Goal: Task Accomplishment & Management: Manage account settings

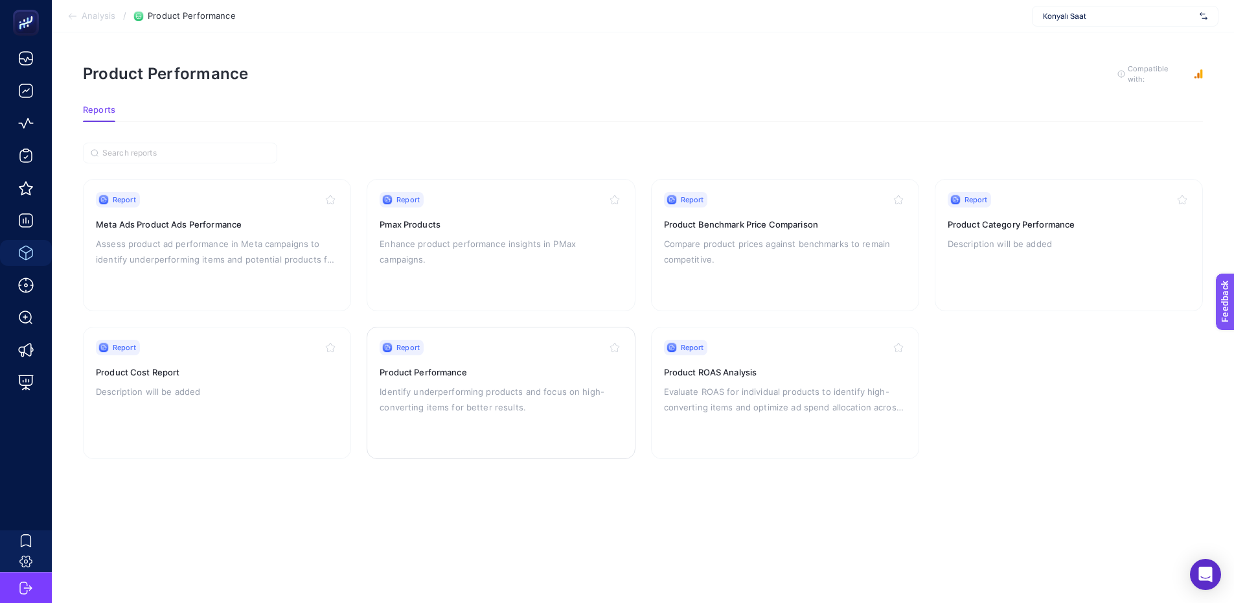
scroll to position [10, 0]
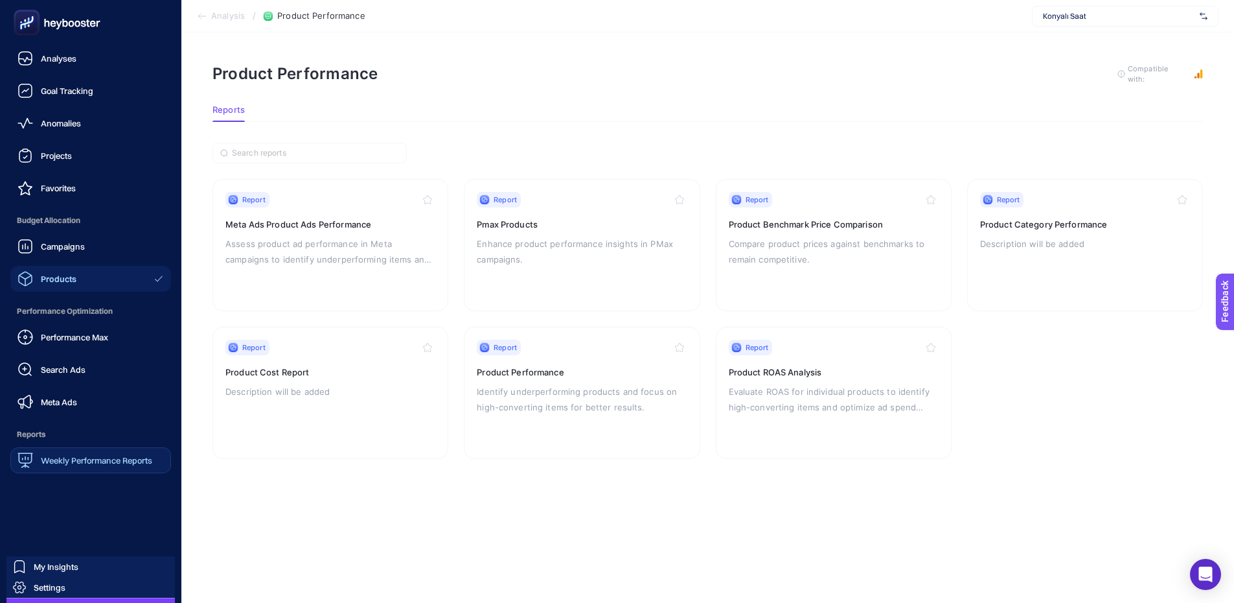
click at [83, 457] on span "Weekly Performance Reports" at bounding box center [96, 460] width 111 height 10
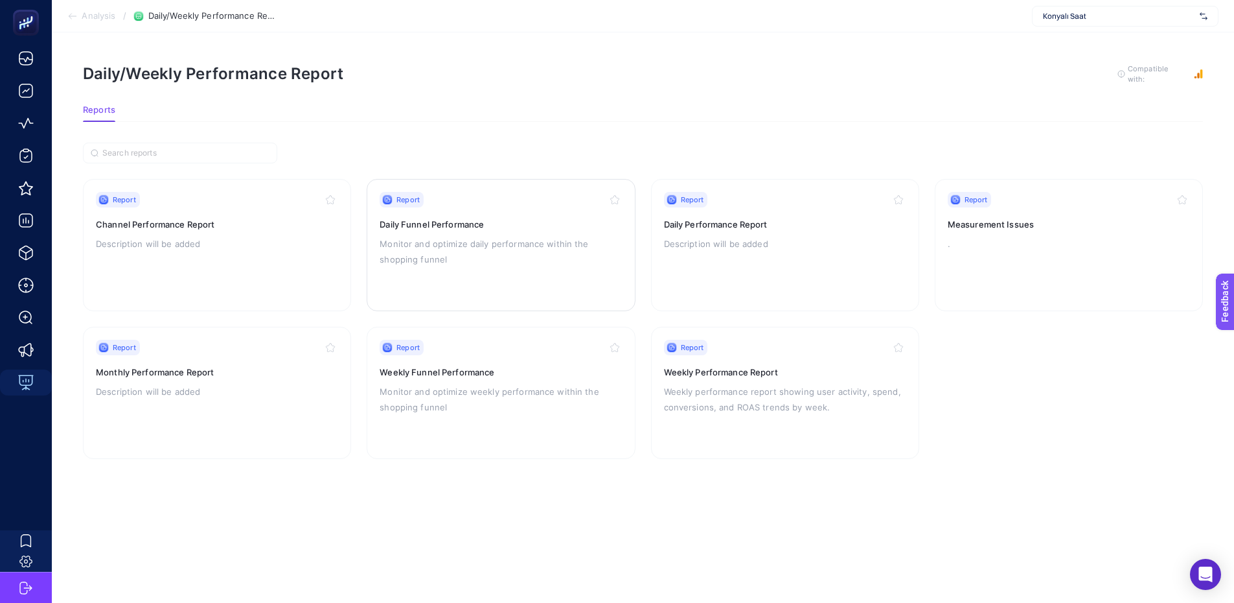
click at [498, 236] on p "Monitor and optimize daily performance within the shopping funnel" at bounding box center [501, 251] width 242 height 31
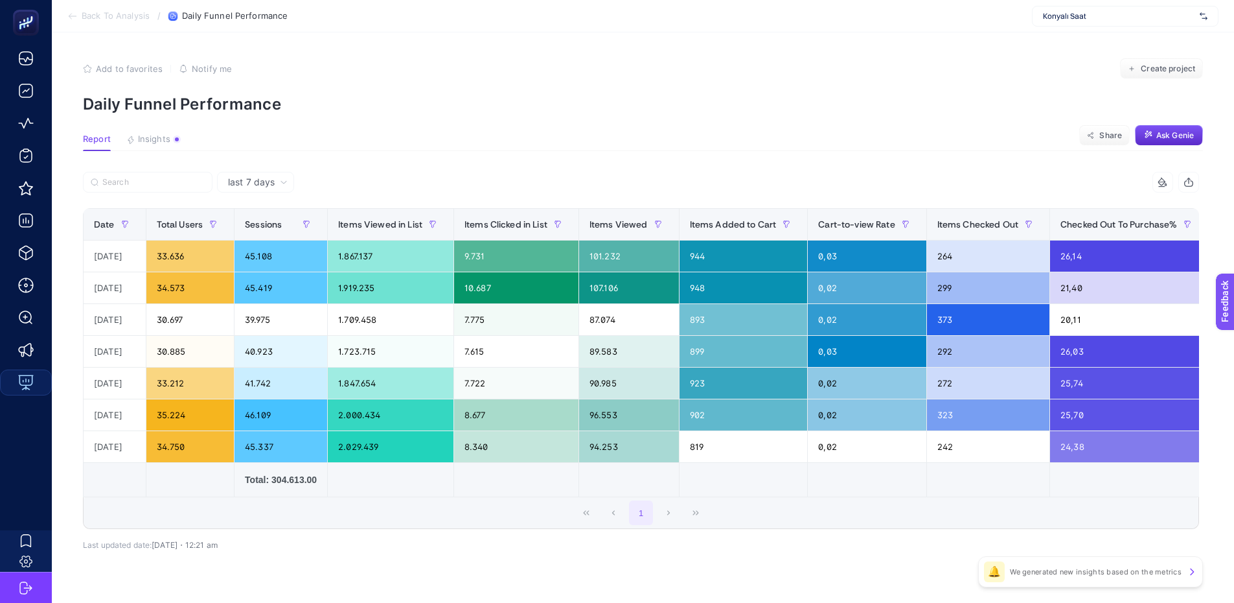
click at [101, 73] on div "Add to favorites false Notify me" at bounding box center [157, 68] width 149 height 21
click at [89, 70] on icon "button" at bounding box center [87, 68] width 9 height 9
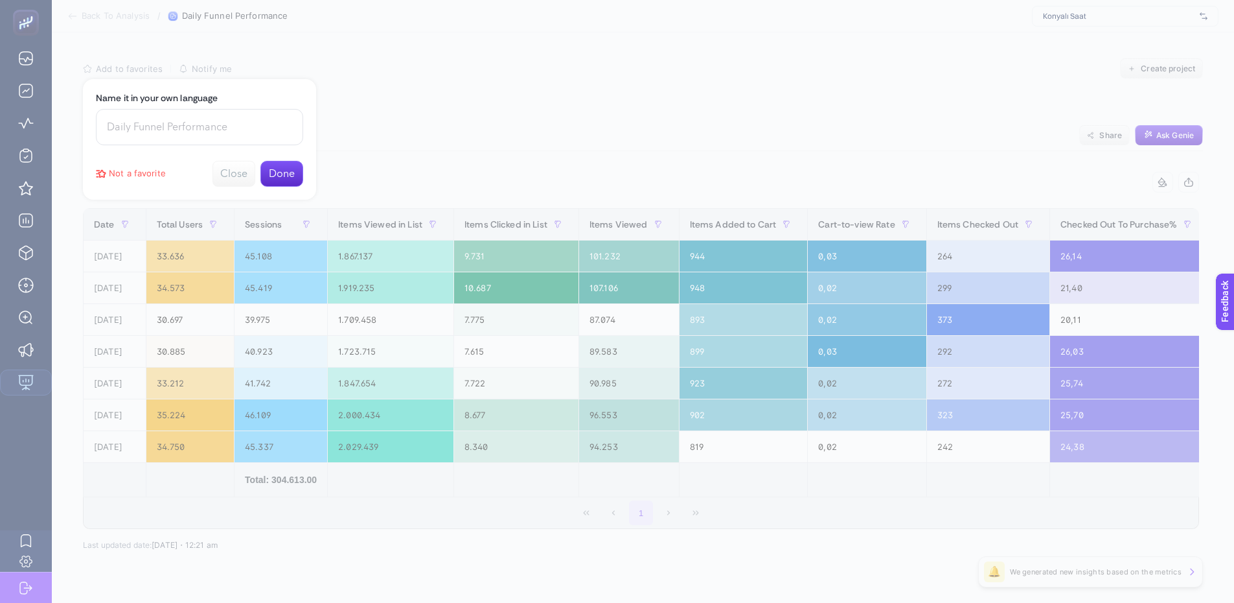
click at [279, 177] on button "Done" at bounding box center [281, 174] width 43 height 26
click at [484, 85] on div at bounding box center [617, 301] width 1234 height 603
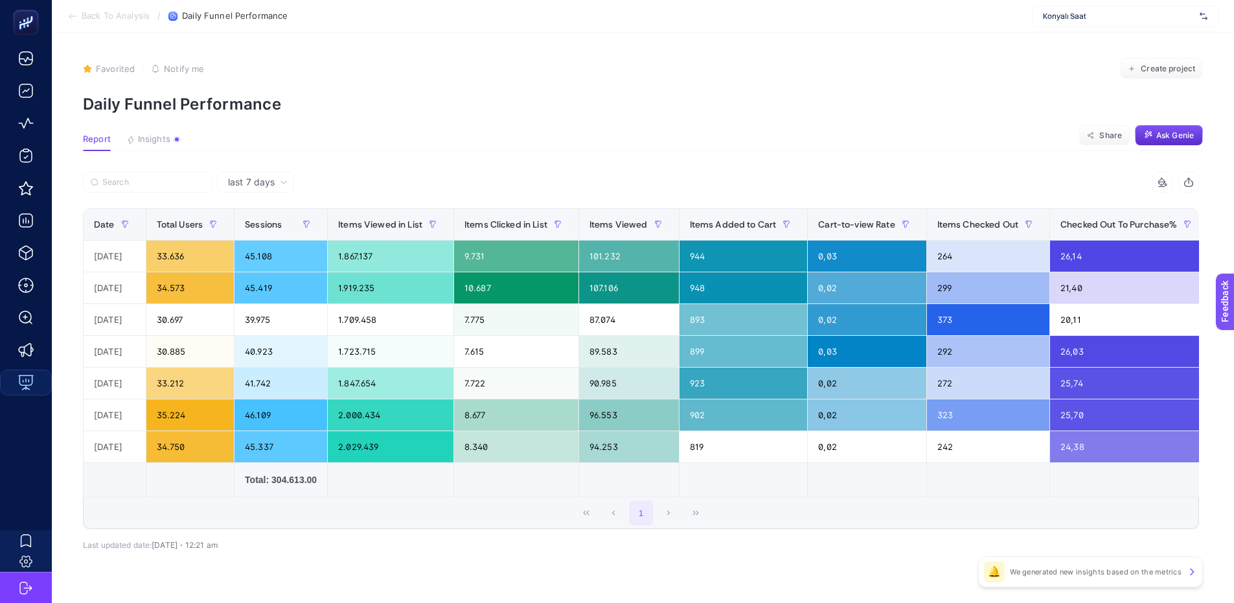
click at [169, 64] on span "Notify me" at bounding box center [184, 68] width 40 height 10
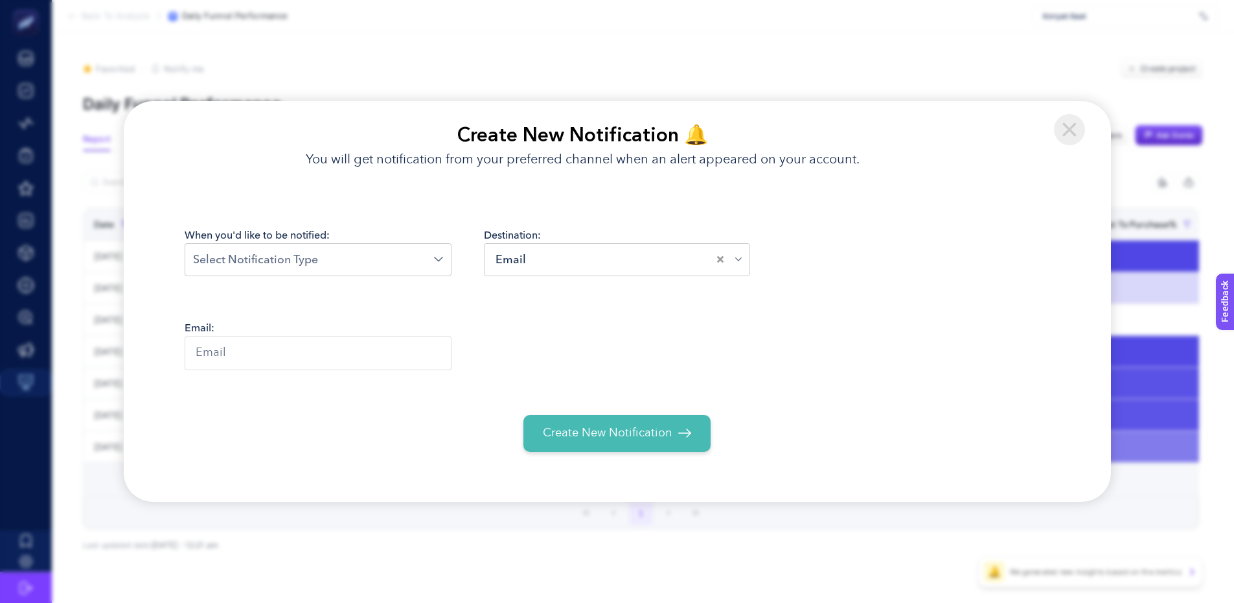
click at [424, 268] on input "Search for option" at bounding box center [313, 259] width 241 height 17
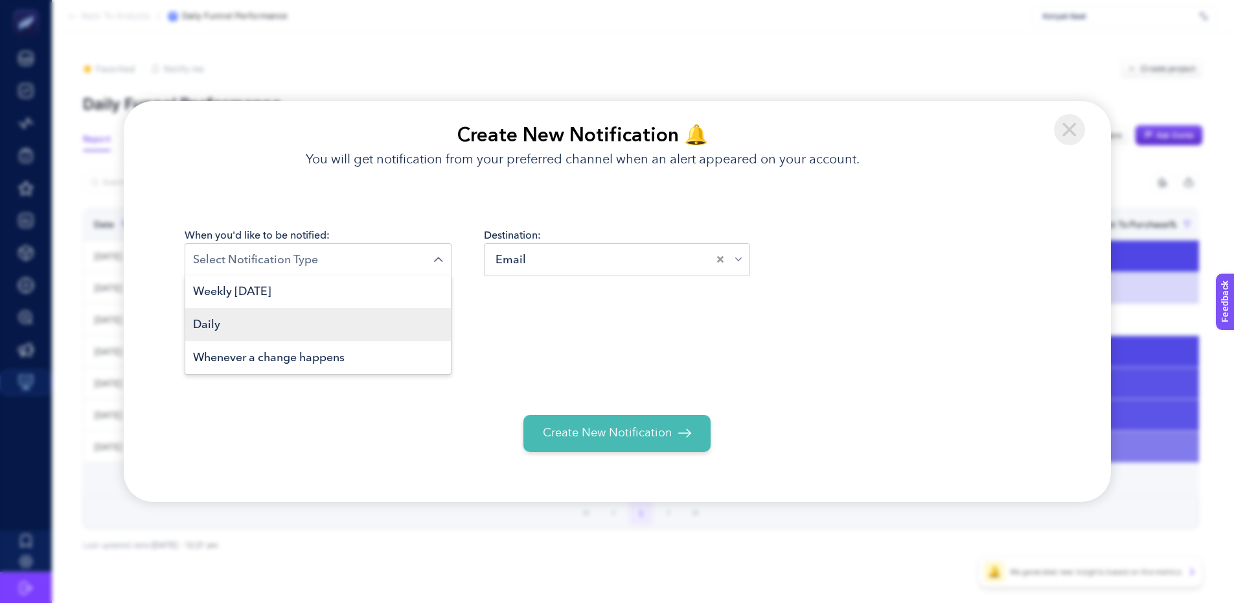
click at [347, 325] on li "Daily" at bounding box center [318, 324] width 266 height 33
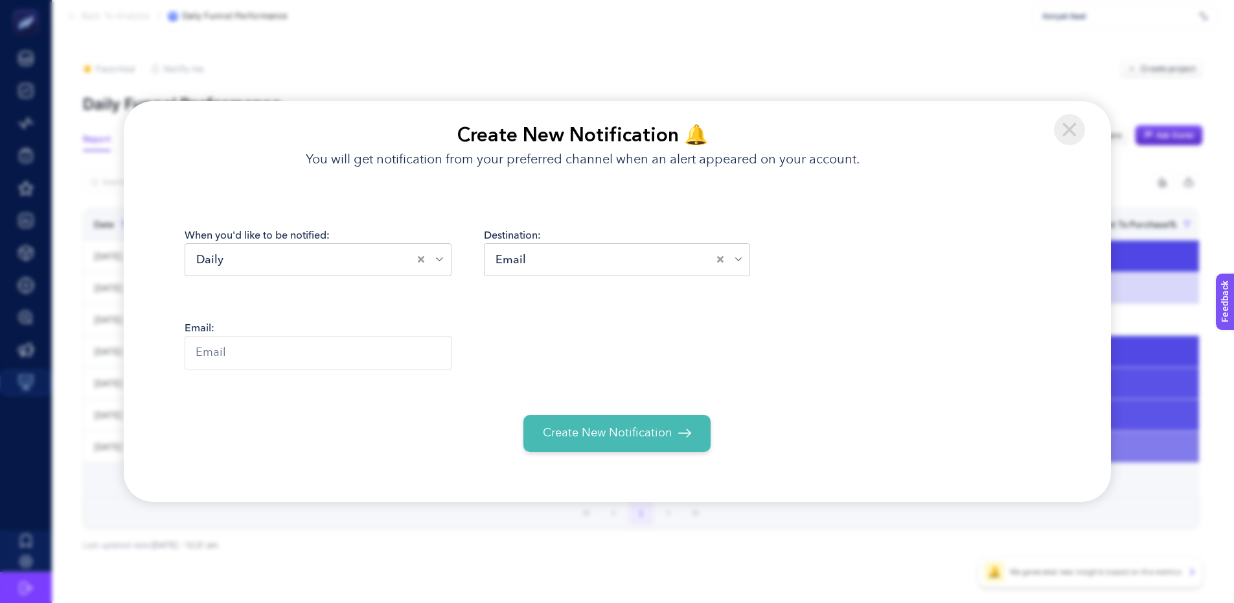
click at [354, 350] on input "text" at bounding box center [318, 353] width 267 height 34
type input "[EMAIL_ADDRESS][DOMAIN_NAME]"
click at [588, 413] on div "When you'd like to be notified: Daily Loading... Destination: Email Loading... …" at bounding box center [618, 348] width 866 height 242
click at [597, 424] on button "Create New Notification" at bounding box center [616, 433] width 187 height 37
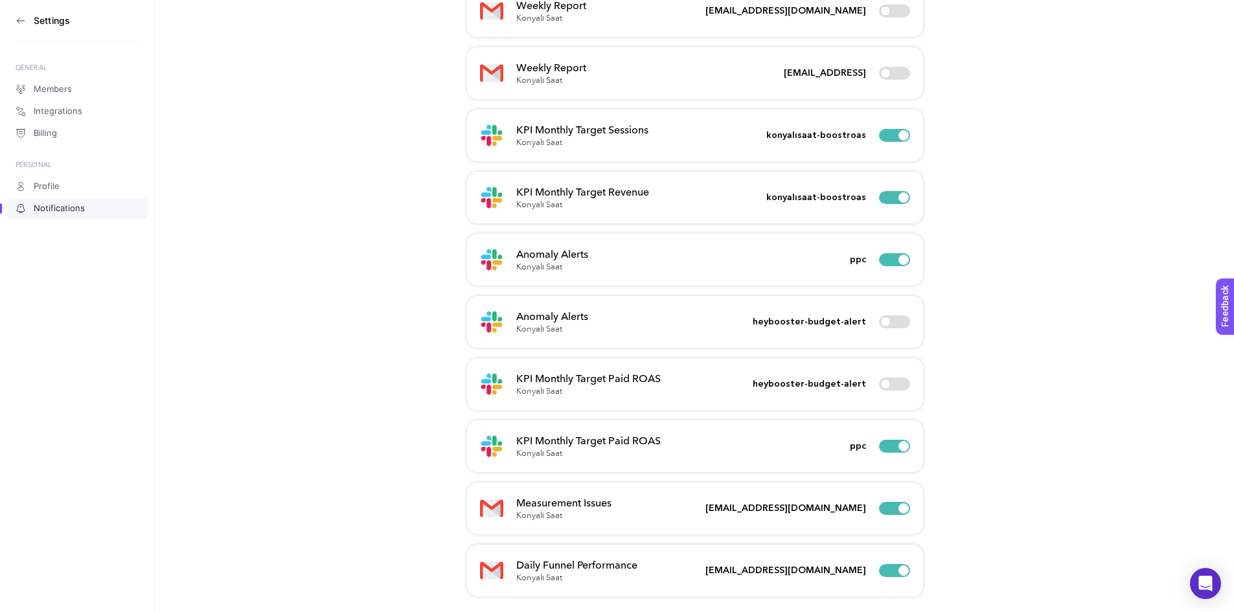
scroll to position [1108, 0]
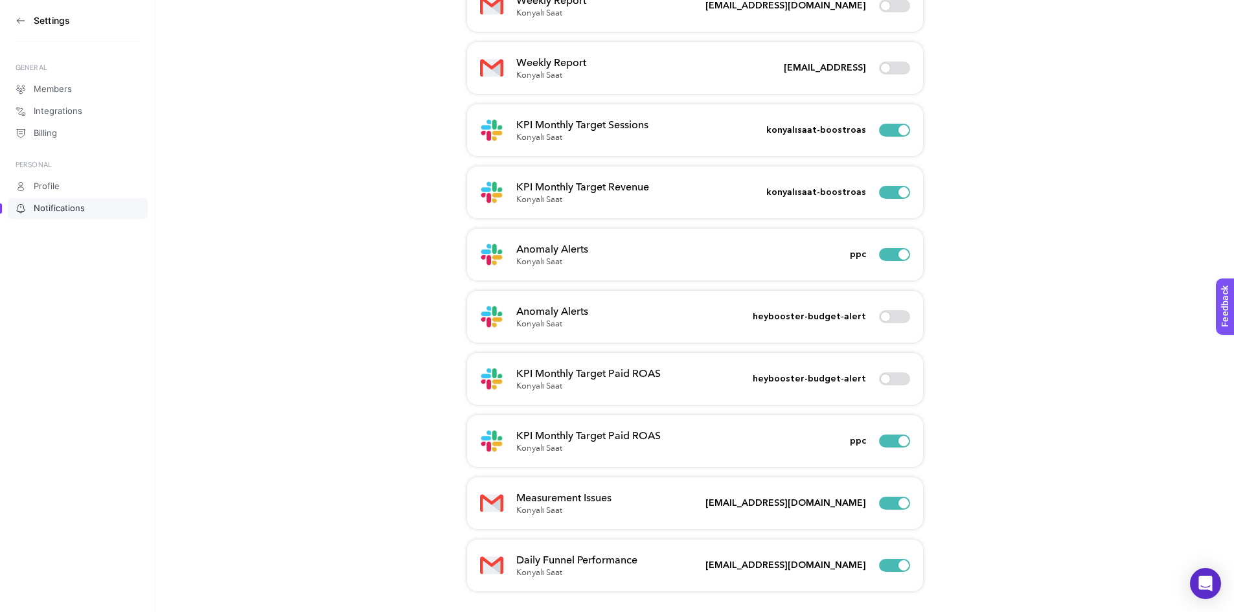
click at [20, 21] on icon at bounding box center [20, 21] width 7 height 0
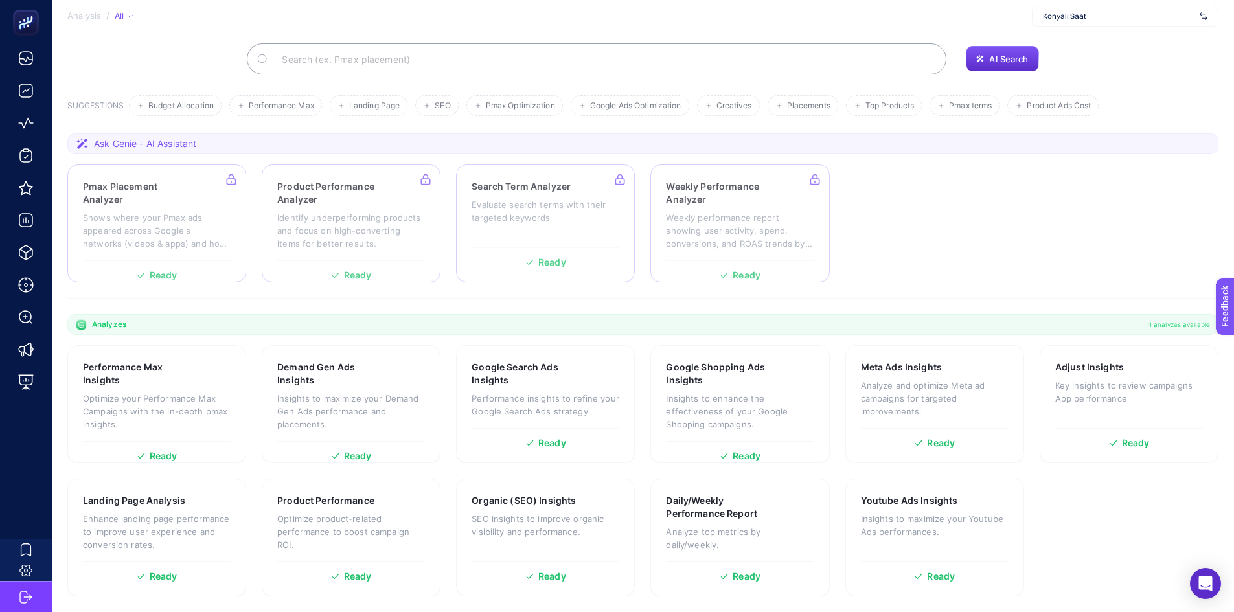
scroll to position [89, 0]
click at [103, 202] on div at bounding box center [156, 224] width 179 height 118
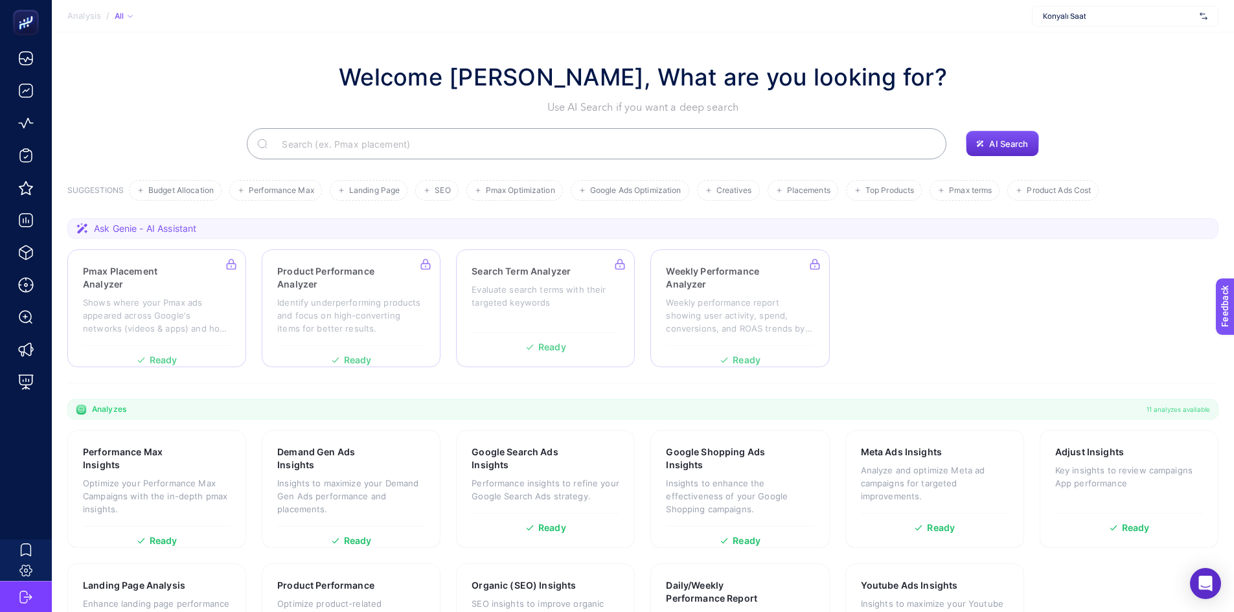
scroll to position [0, 0]
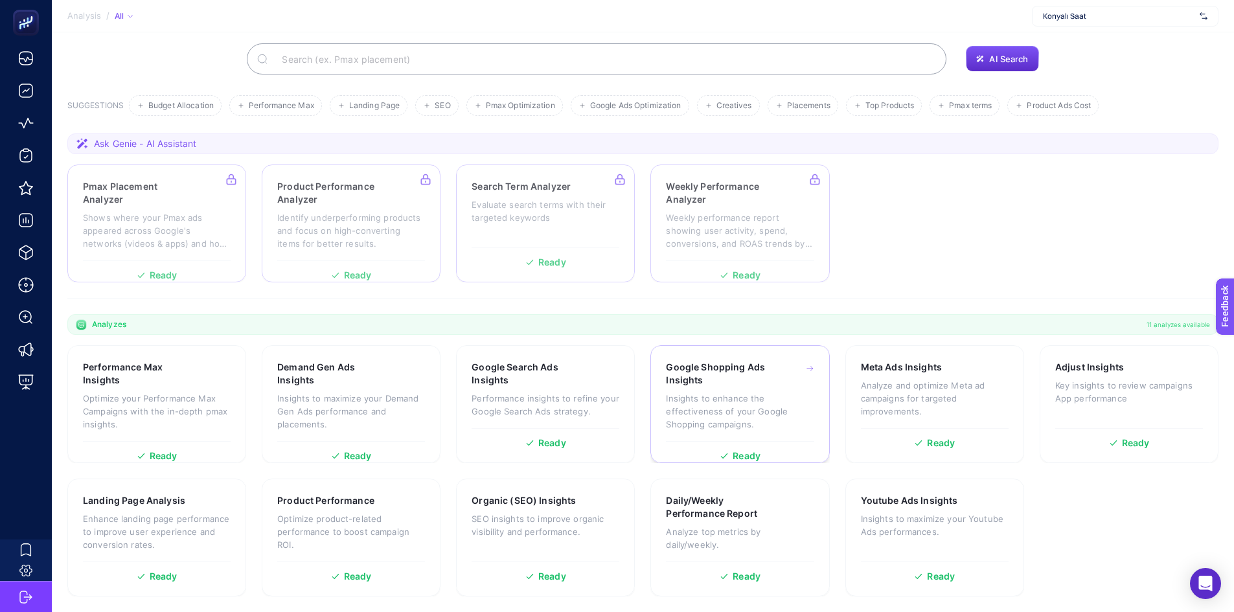
click at [687, 391] on div "Google Shopping Ads Insights Insights to enhance the effectiveness of your Goog…" at bounding box center [740, 401] width 148 height 80
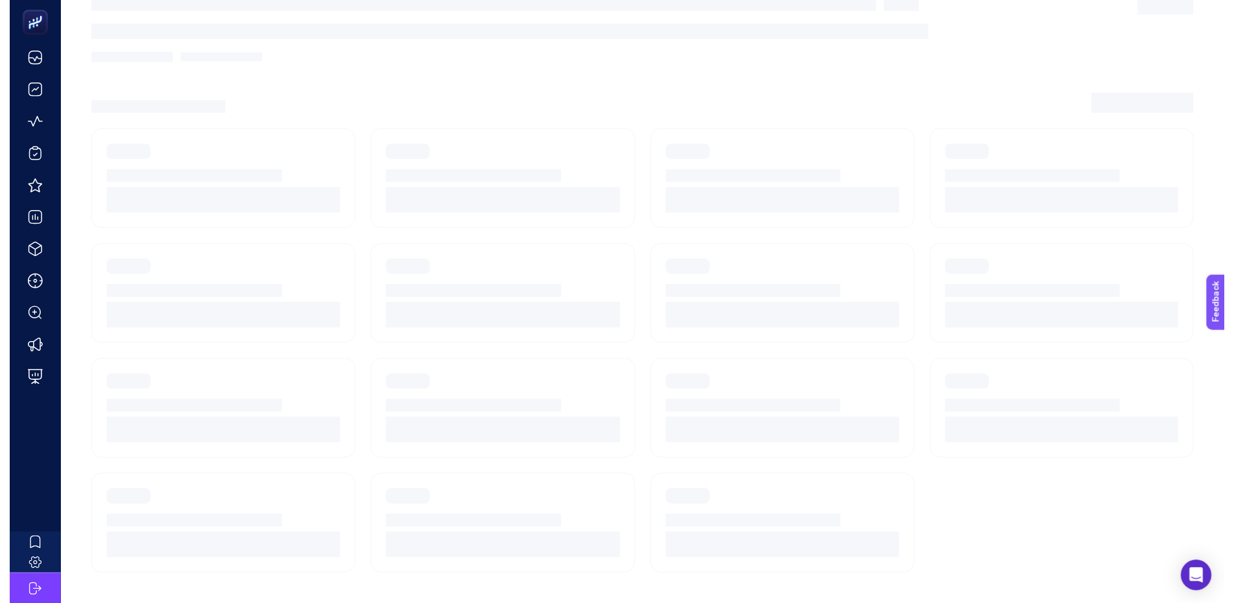
scroll to position [10, 0]
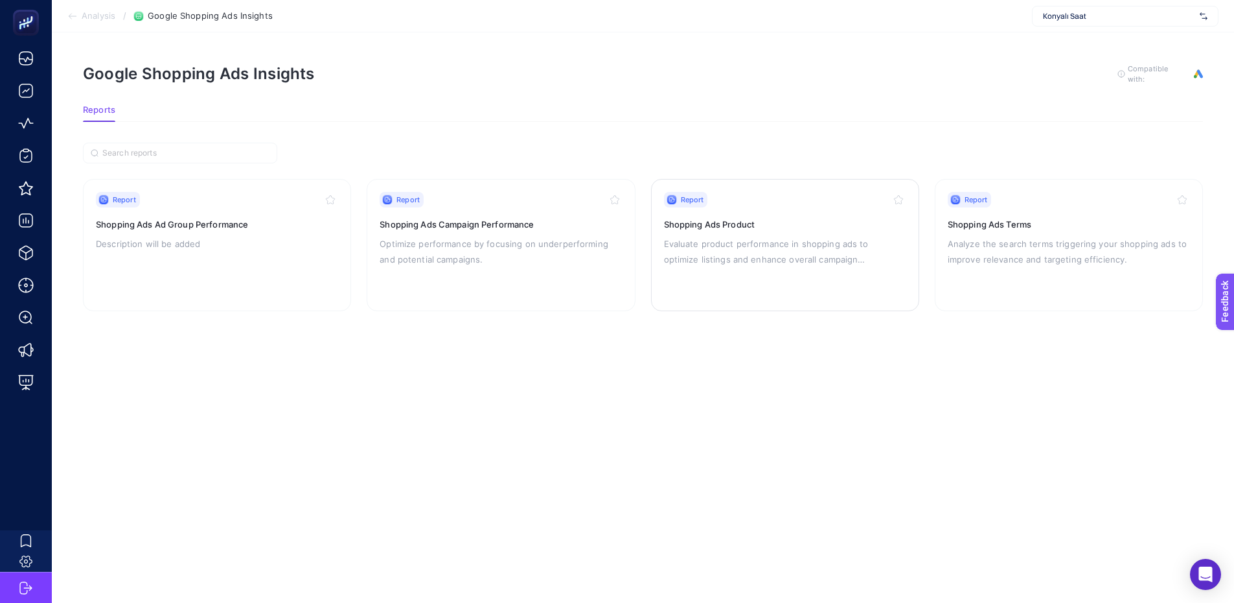
click at [799, 236] on p "Evaluate product performance in shopping ads to optimize listings and enhance o…" at bounding box center [785, 251] width 242 height 31
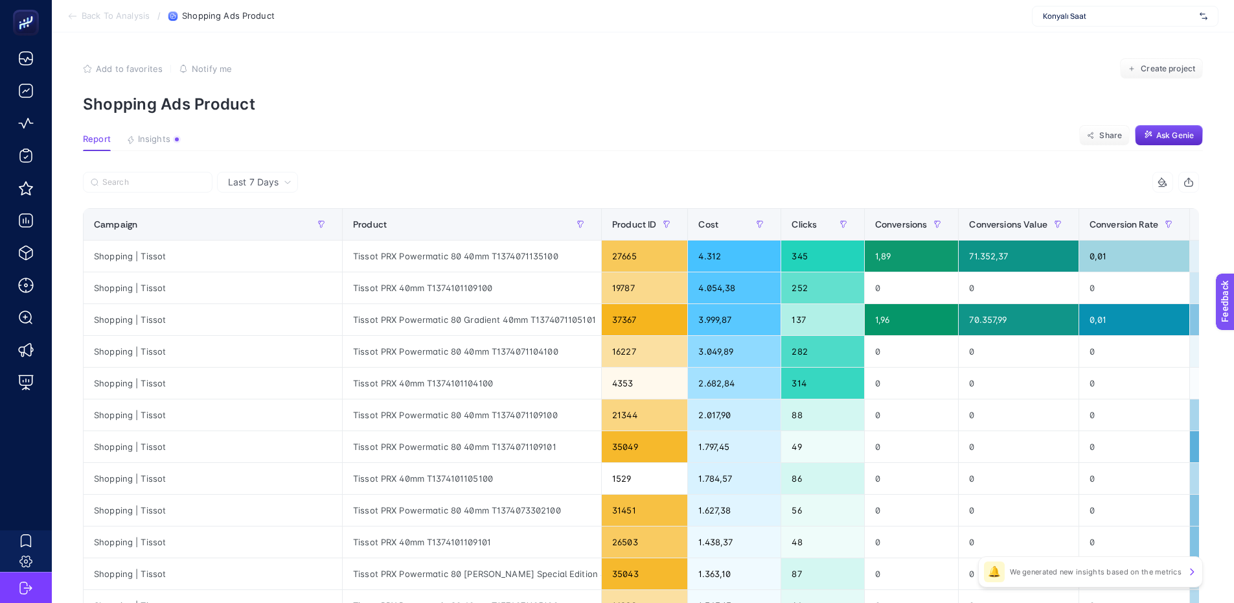
click at [125, 71] on span "Add to favorites" at bounding box center [129, 68] width 67 height 10
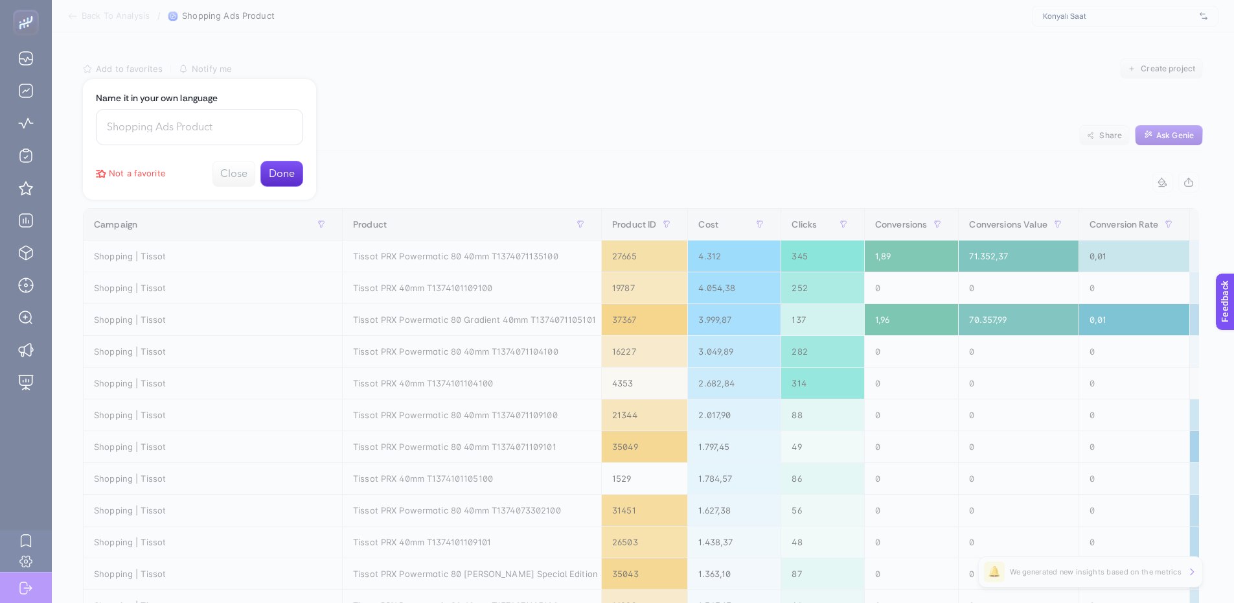
click at [279, 179] on button "Done" at bounding box center [281, 174] width 43 height 26
click at [452, 122] on div at bounding box center [617, 301] width 1234 height 603
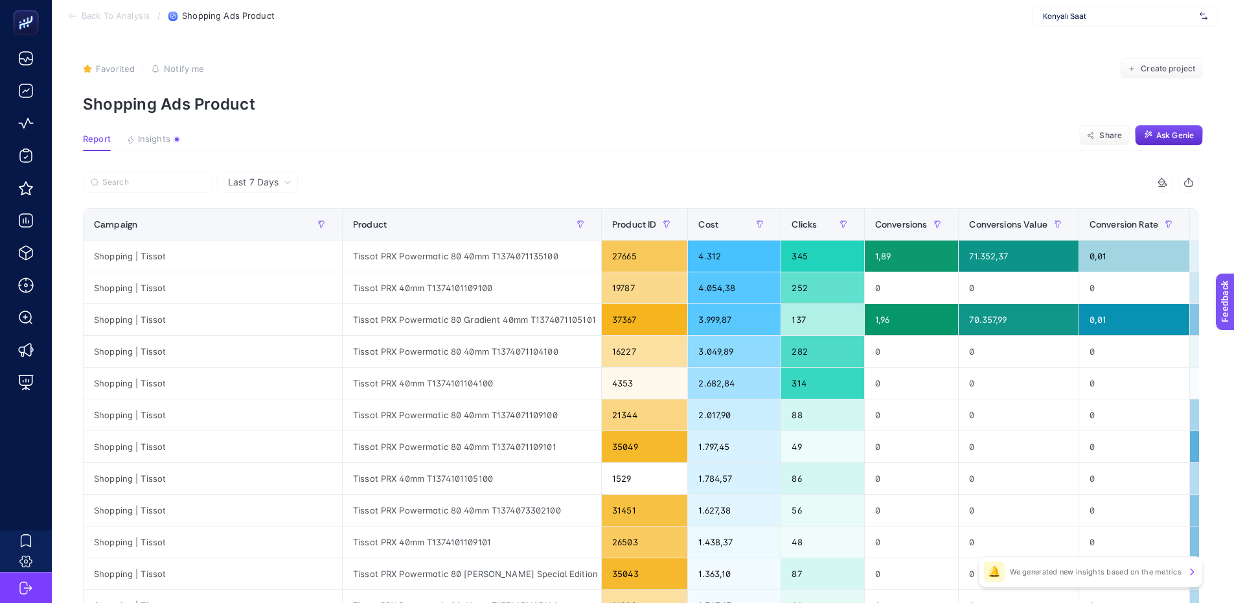
click at [268, 181] on span "Last 7 Days" at bounding box center [253, 182] width 51 height 13
click at [267, 181] on span "Last 7 Days" at bounding box center [253, 182] width 51 height 13
click at [165, 65] on span "Notify me" at bounding box center [184, 68] width 40 height 10
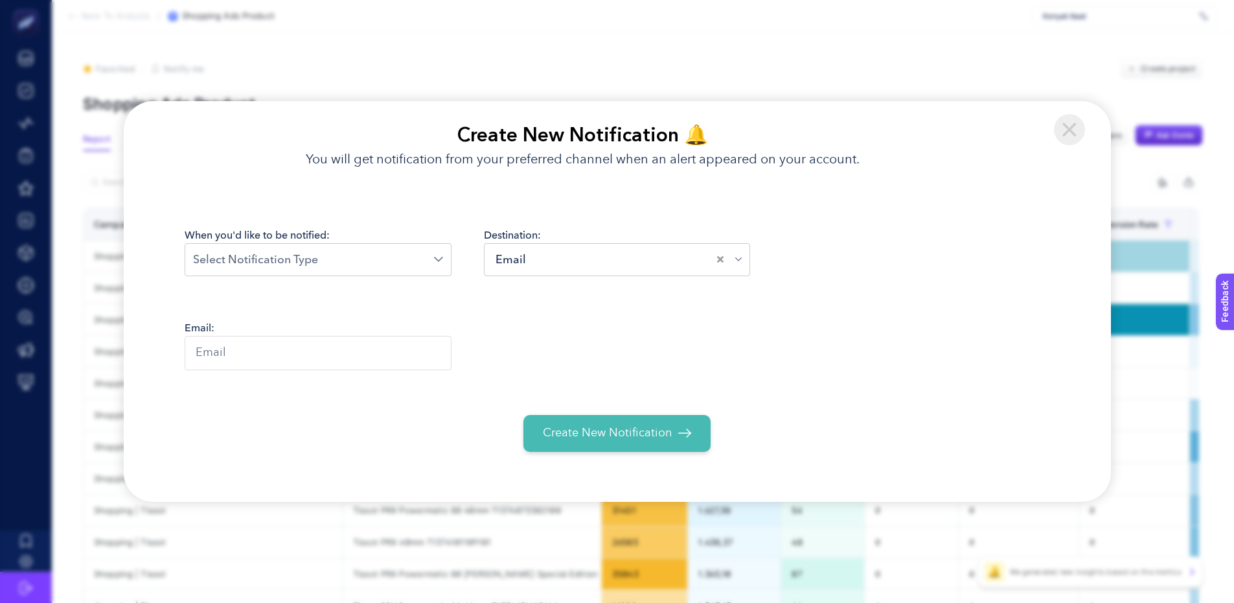
click at [310, 259] on input "Search for option" at bounding box center [313, 259] width 241 height 17
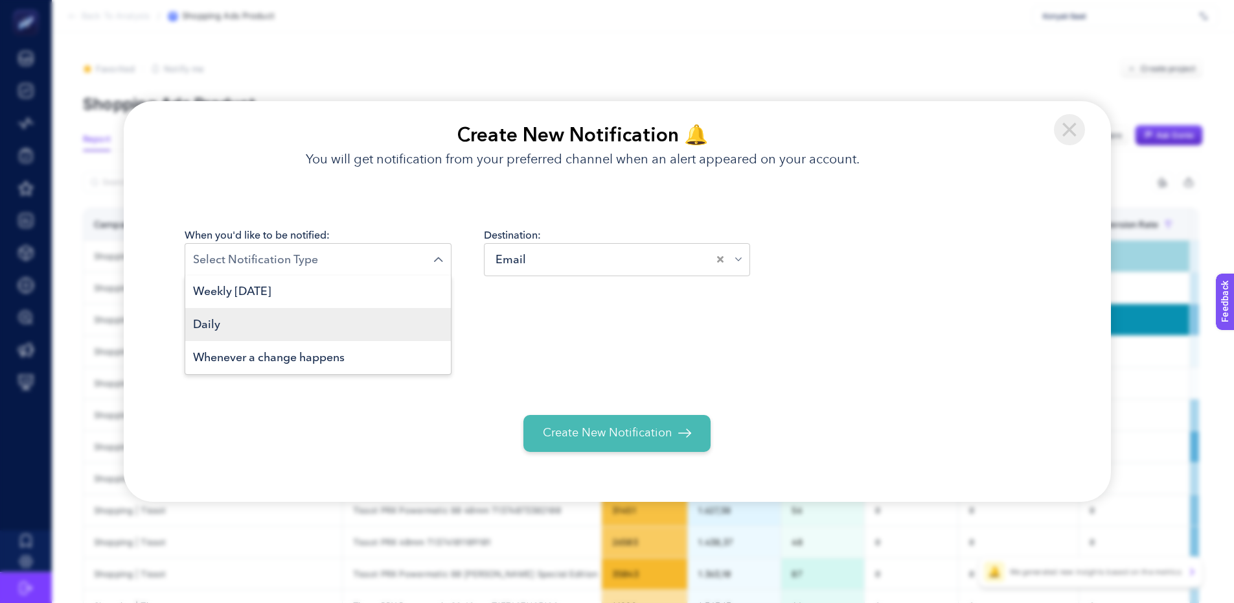
click at [319, 332] on li "Daily" at bounding box center [318, 324] width 266 height 33
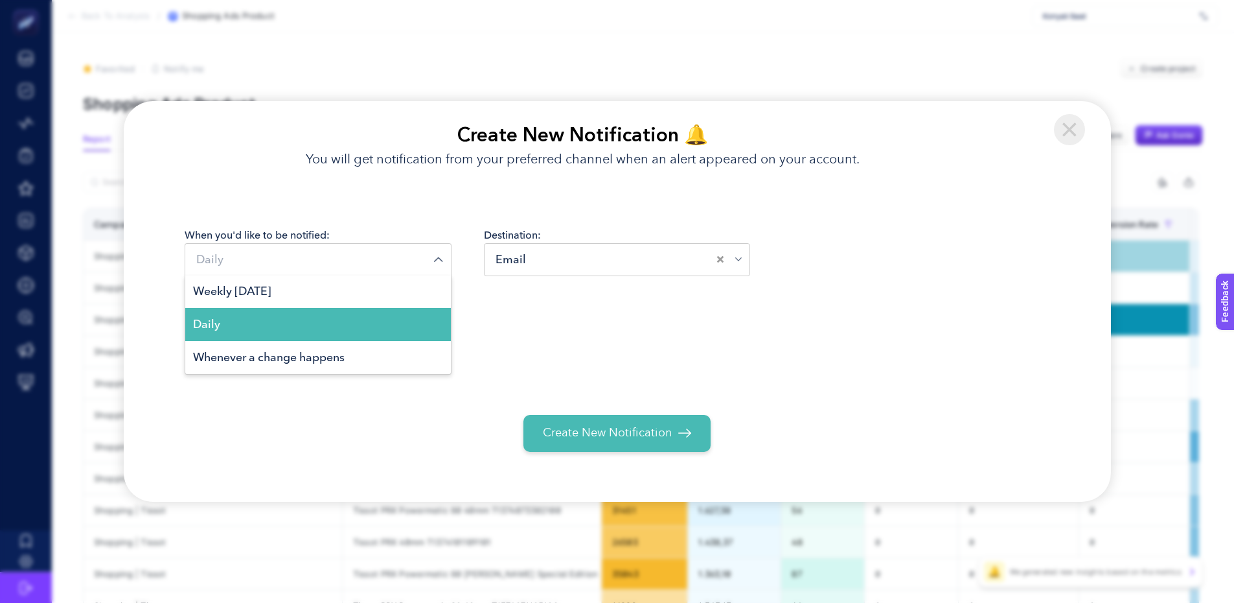
click at [330, 253] on input "Search for option" at bounding box center [313, 259] width 241 height 17
click at [271, 299] on span "Weekly [DATE]" at bounding box center [232, 291] width 78 height 16
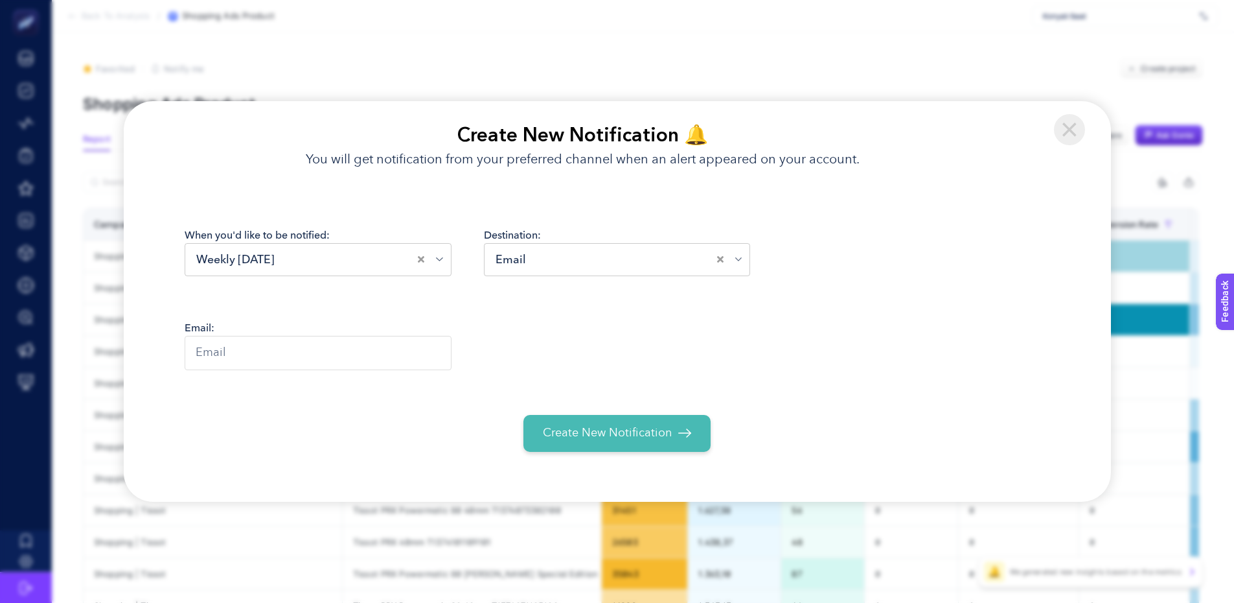
click at [335, 350] on input "text" at bounding box center [318, 353] width 267 height 34
type input "[EMAIL_ADDRESS][DOMAIN_NAME]"
click at [578, 437] on span "Create New Notification" at bounding box center [607, 432] width 129 height 17
